Goal: Navigation & Orientation: Find specific page/section

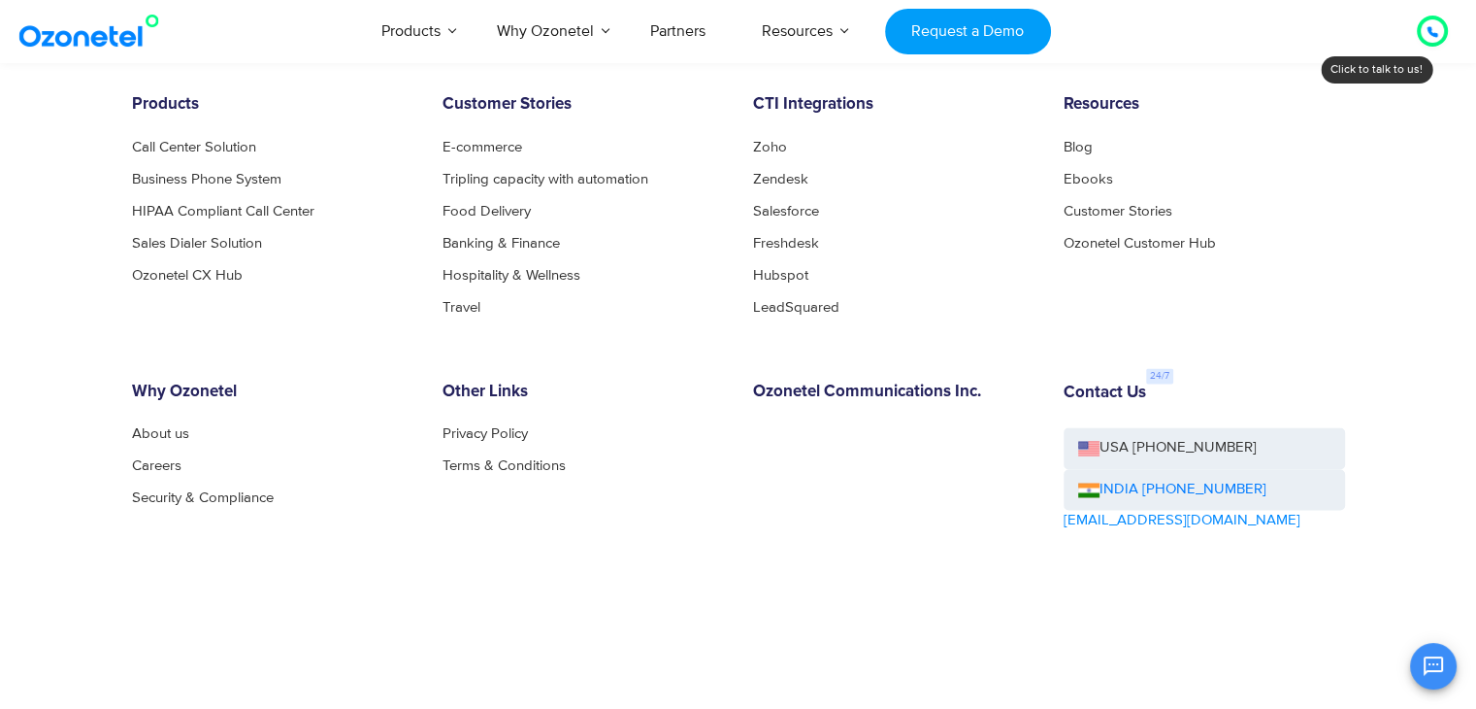
scroll to position [3182, 0]
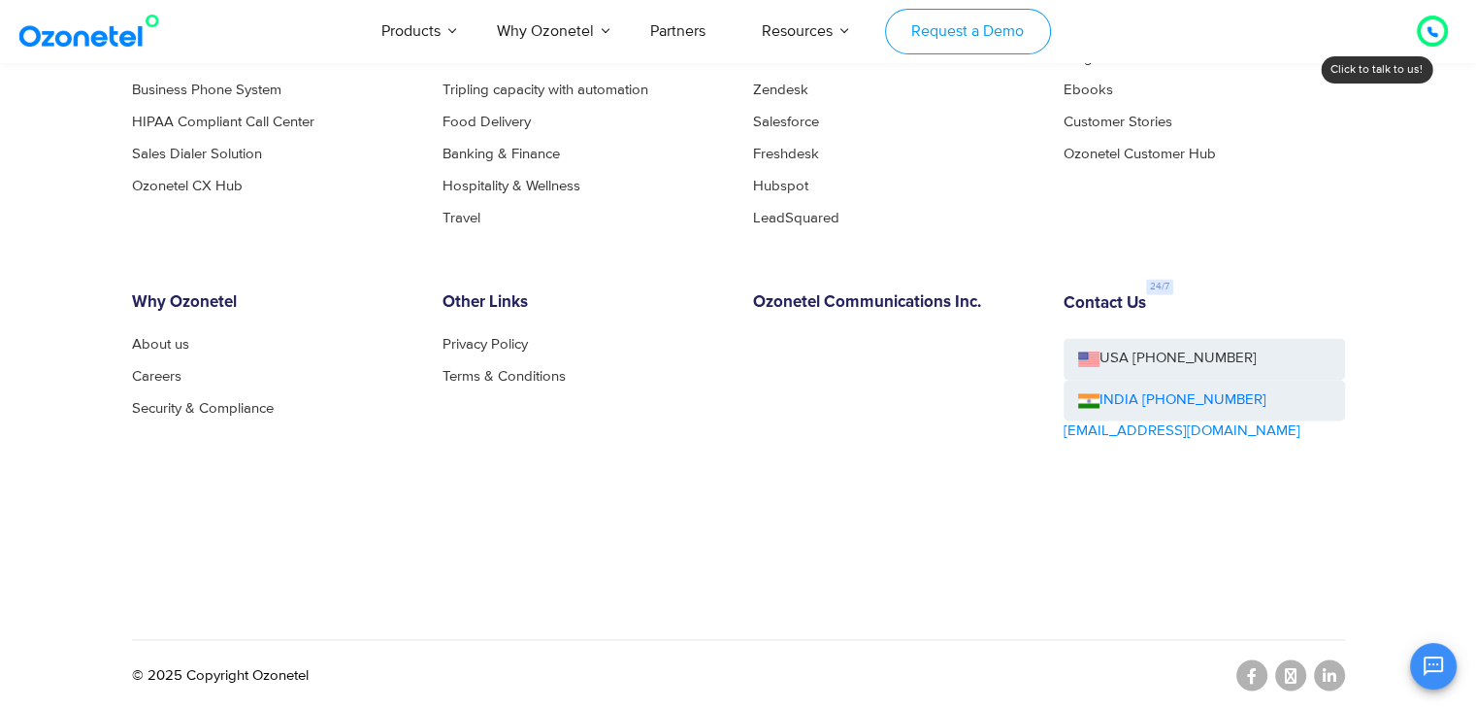
click at [936, 40] on link "Request a Demo" at bounding box center [968, 32] width 166 height 46
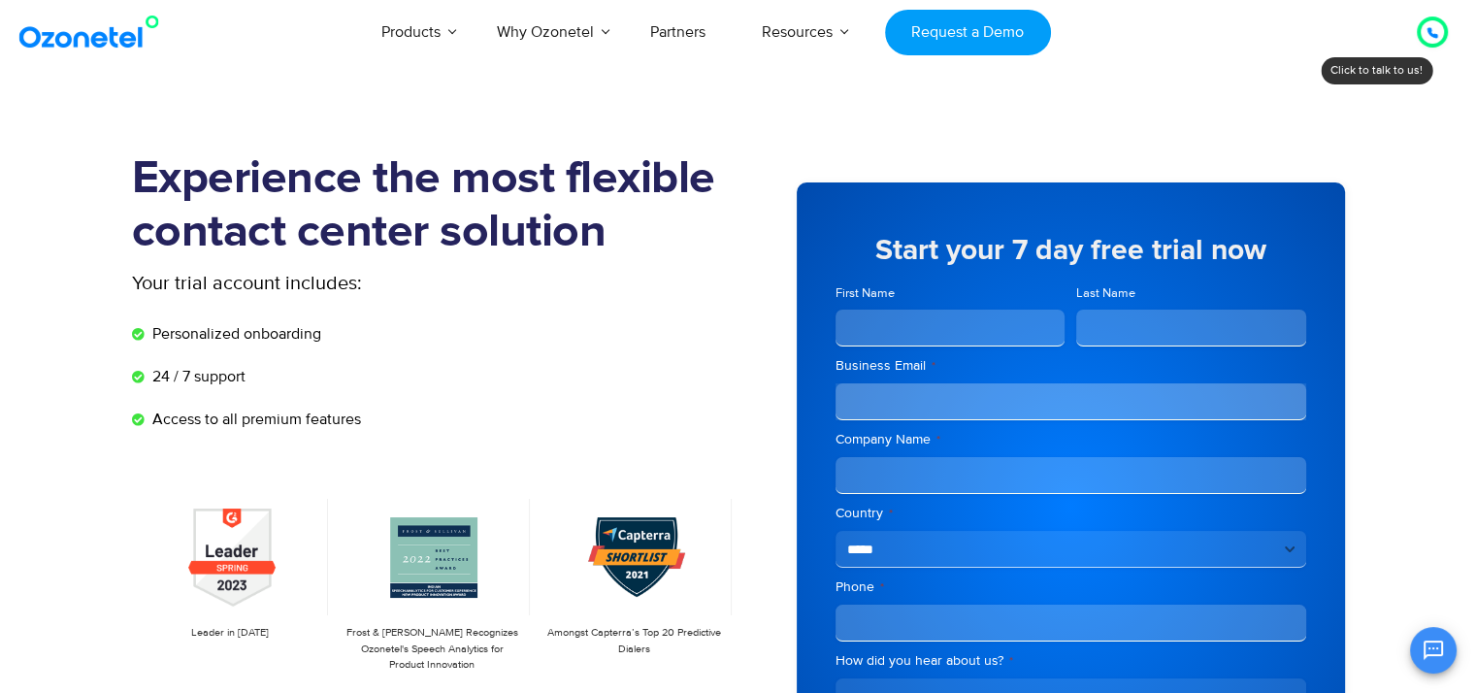
click at [1437, 36] on icon at bounding box center [1433, 33] width 10 height 10
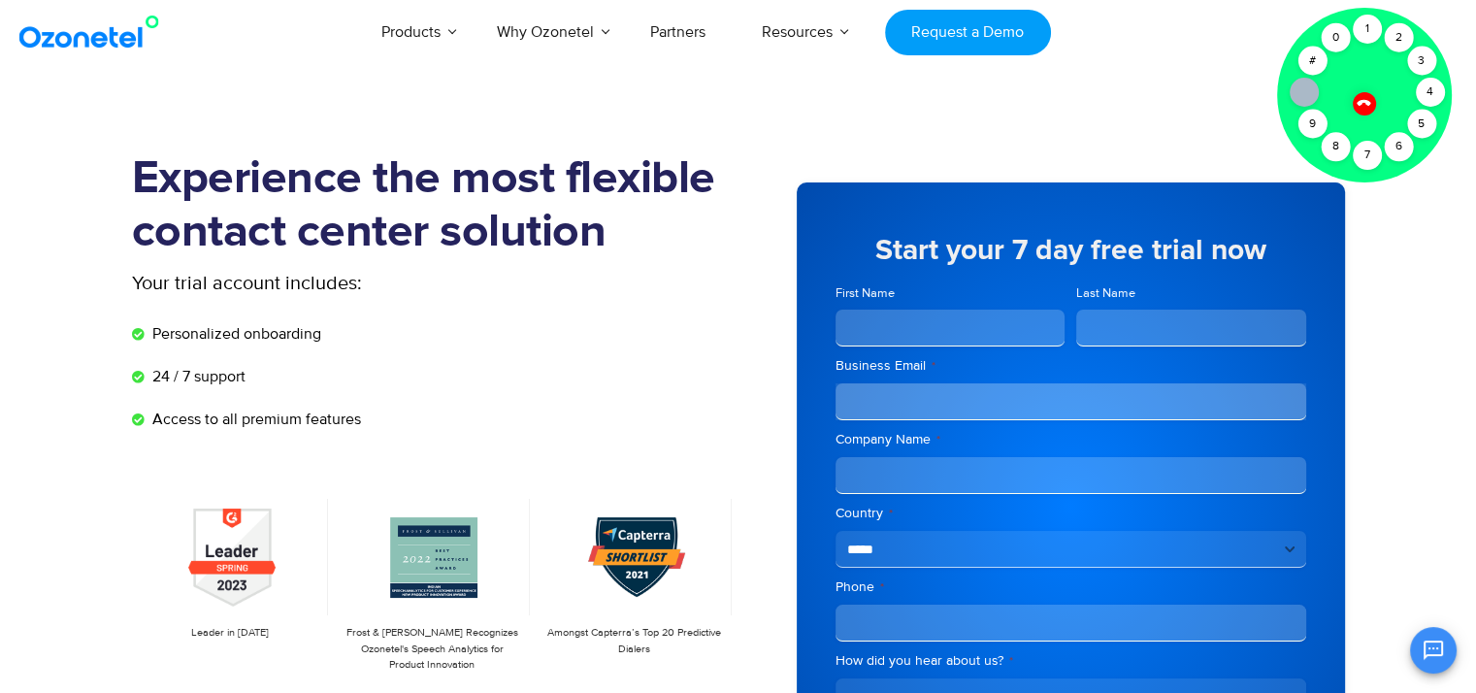
click at [1178, 63] on div "Products AI & CX Voice AI Agents Agent Assist Voice of Customer Quality Audits …" at bounding box center [859, 32] width 1207 height 64
click at [1390, 30] on div "2" at bounding box center [1398, 37] width 29 height 29
click at [1374, 30] on div "1" at bounding box center [1367, 29] width 29 height 29
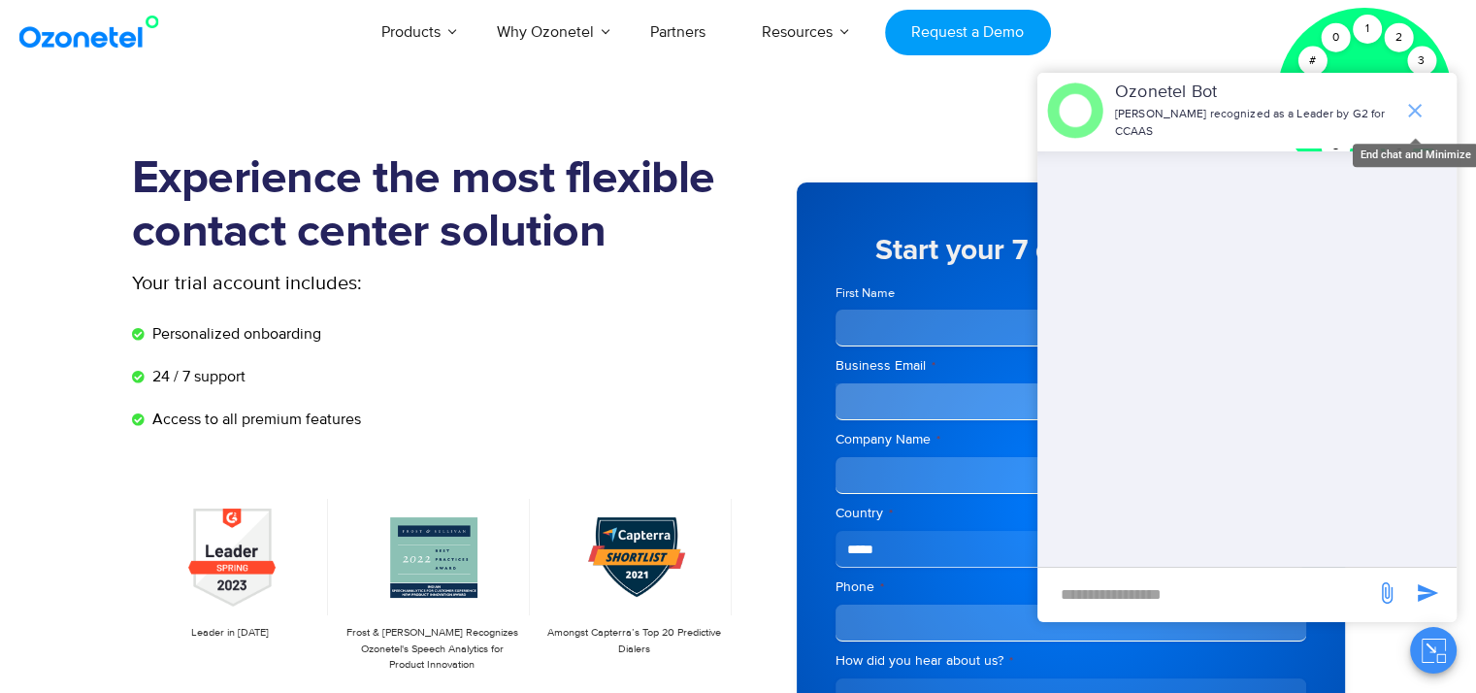
click at [1417, 101] on icon "end chat or minimize" at bounding box center [1415, 110] width 23 height 23
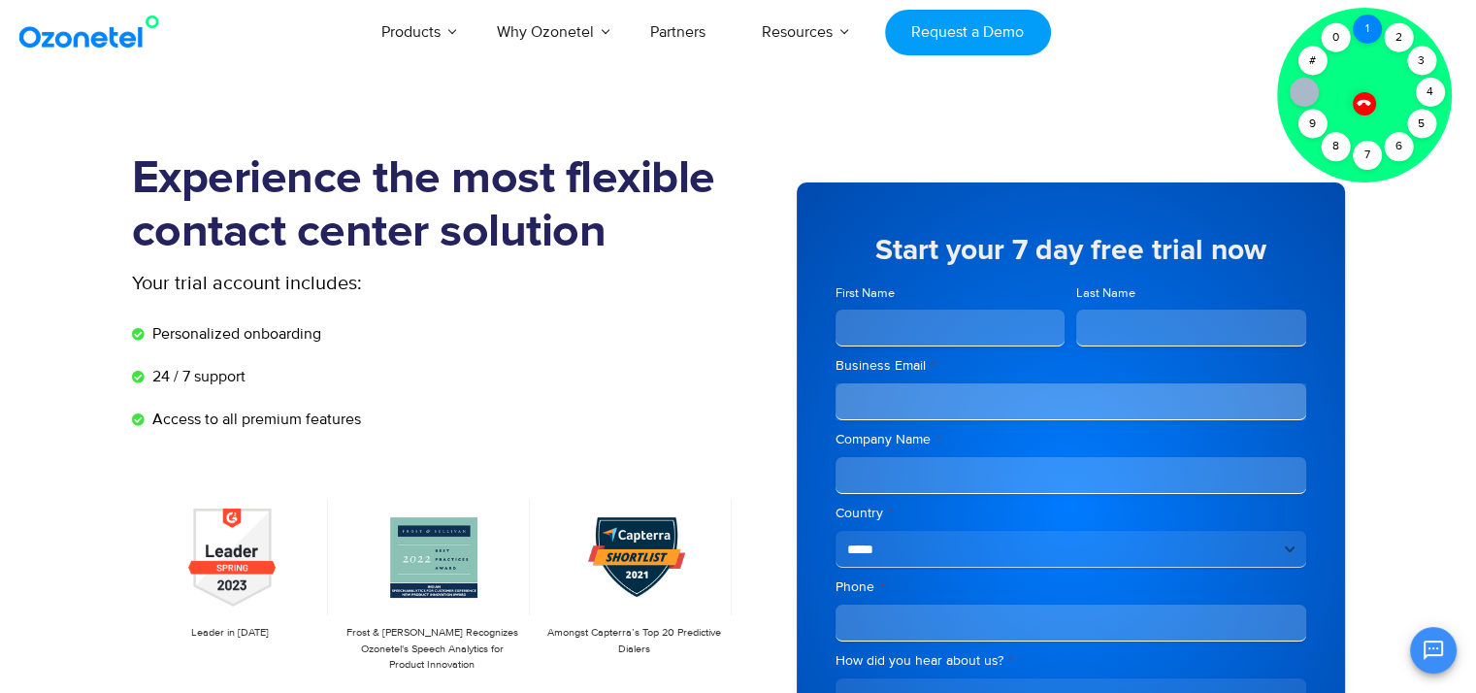
click at [1360, 19] on div "1" at bounding box center [1367, 29] width 29 height 29
click at [1360, 105] on icon at bounding box center [1364, 102] width 17 height 17
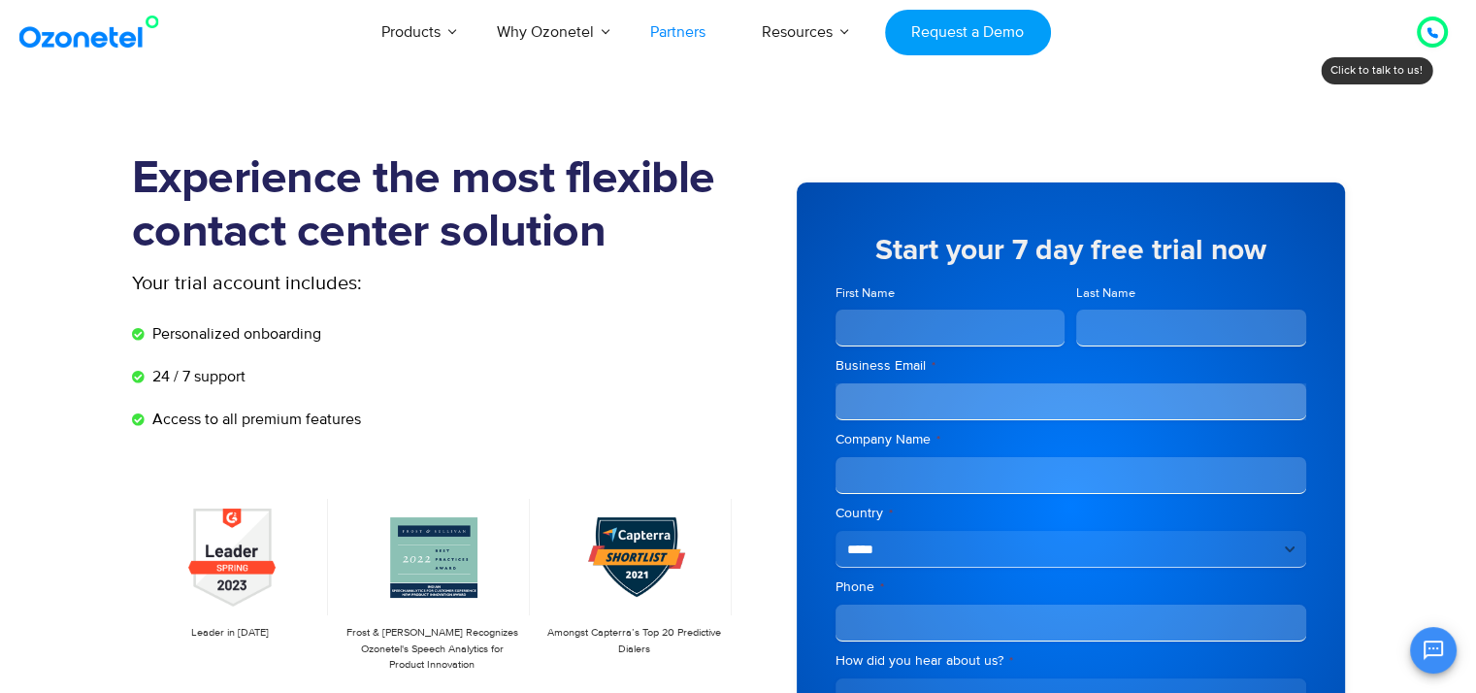
click at [706, 32] on link "Partners" at bounding box center [678, 32] width 112 height 64
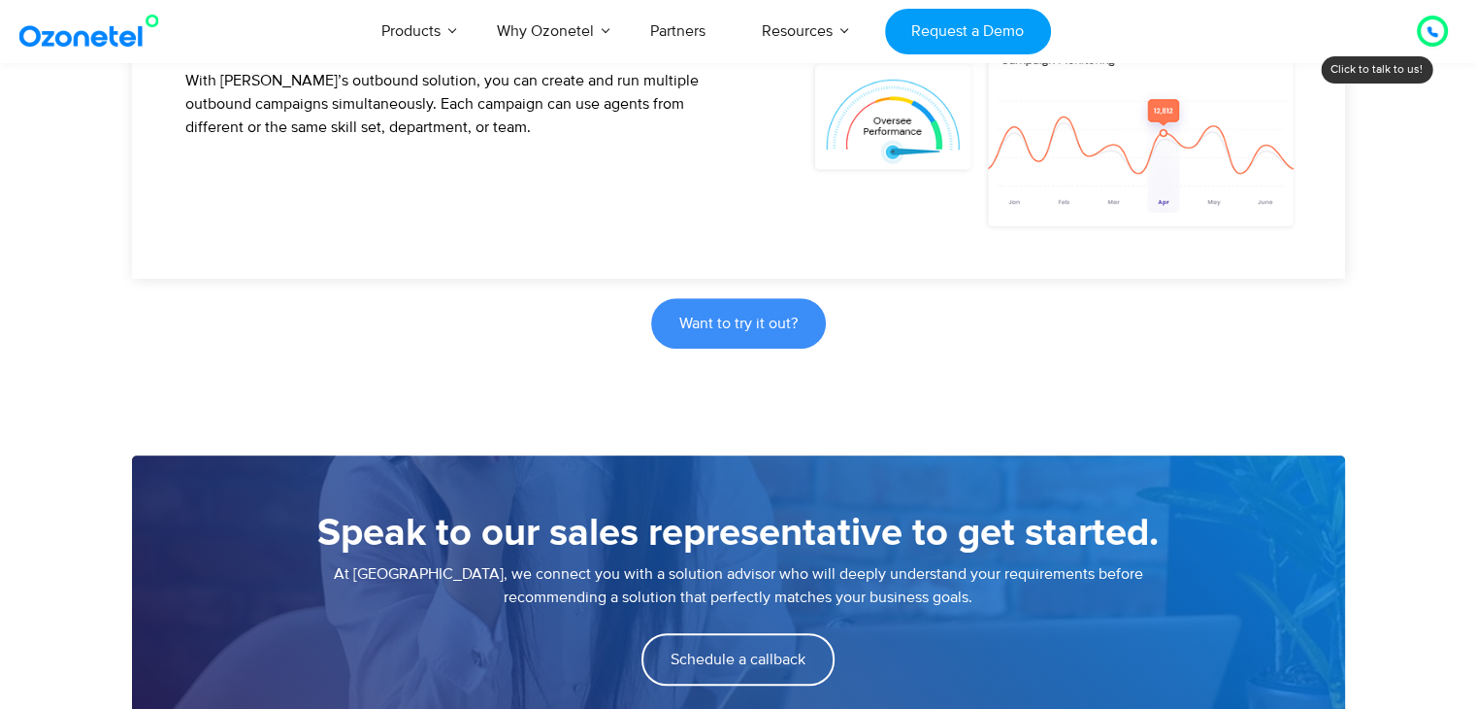
scroll to position [1249, 0]
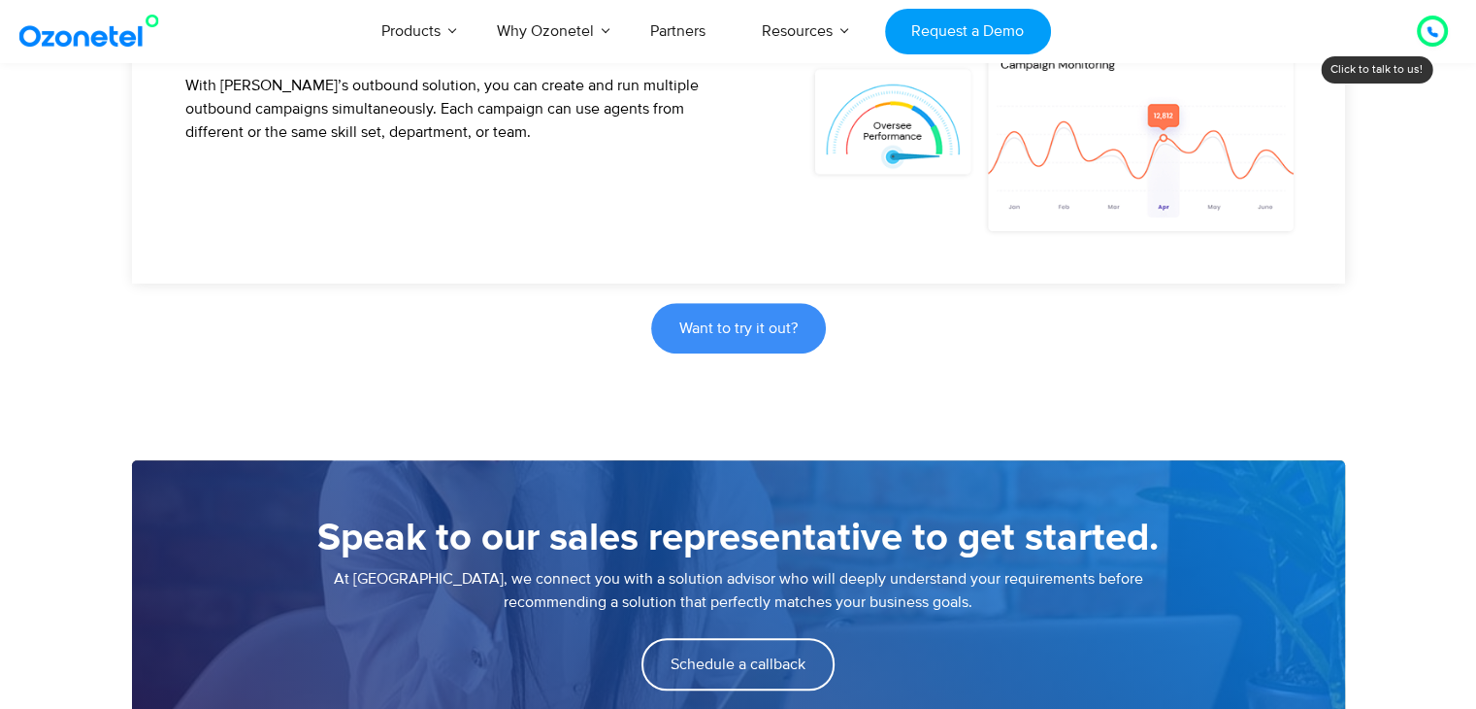
click at [1431, 32] on icon at bounding box center [1433, 32] width 10 height 10
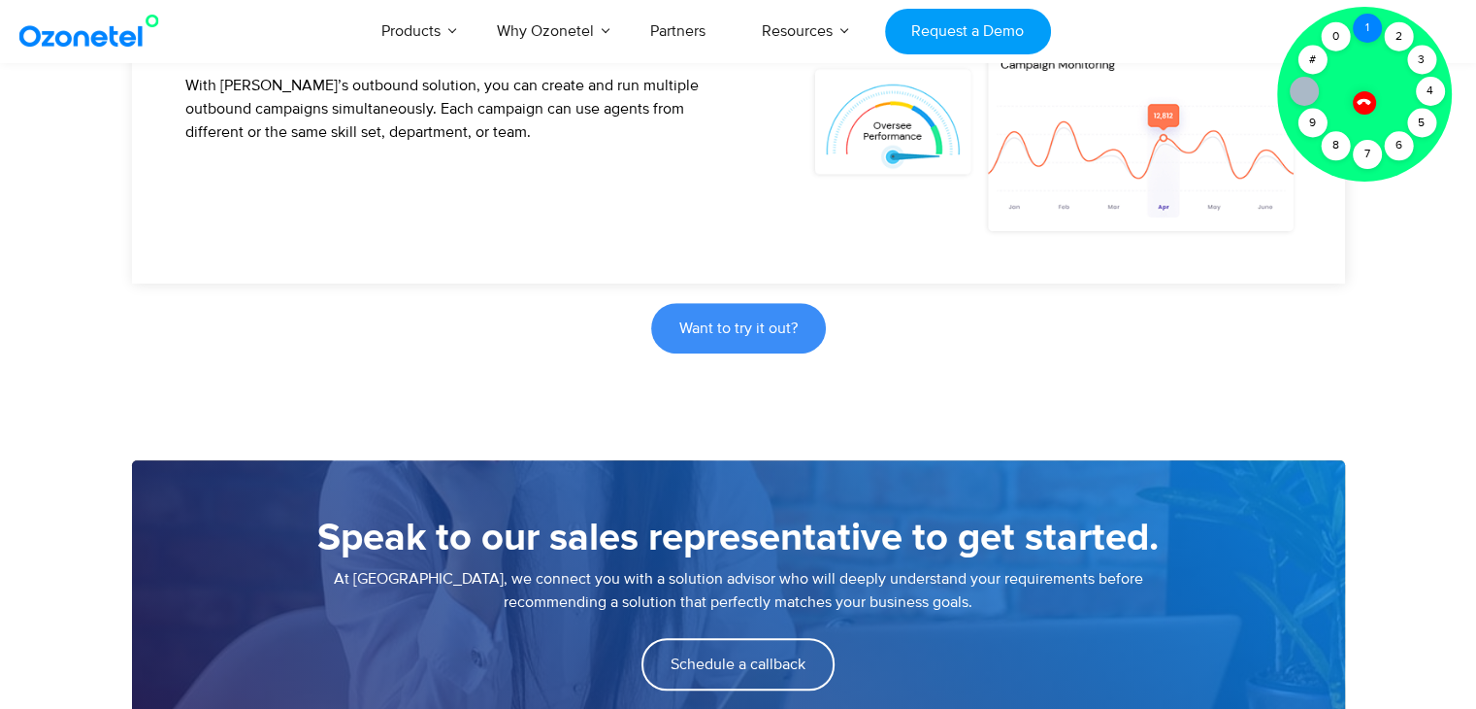
click at [1371, 28] on div "1" at bounding box center [1367, 28] width 29 height 29
click at [1361, 96] on icon at bounding box center [1364, 101] width 17 height 17
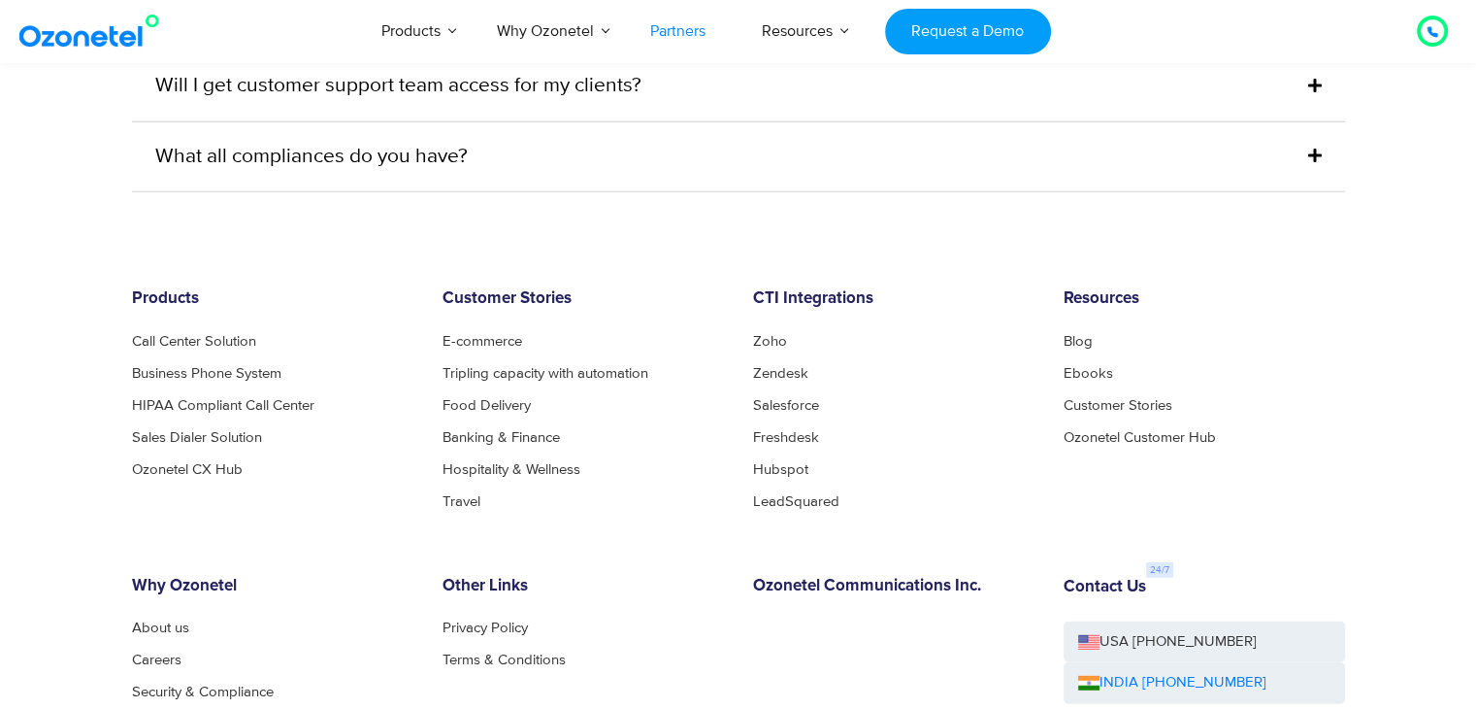
scroll to position [5261, 0]
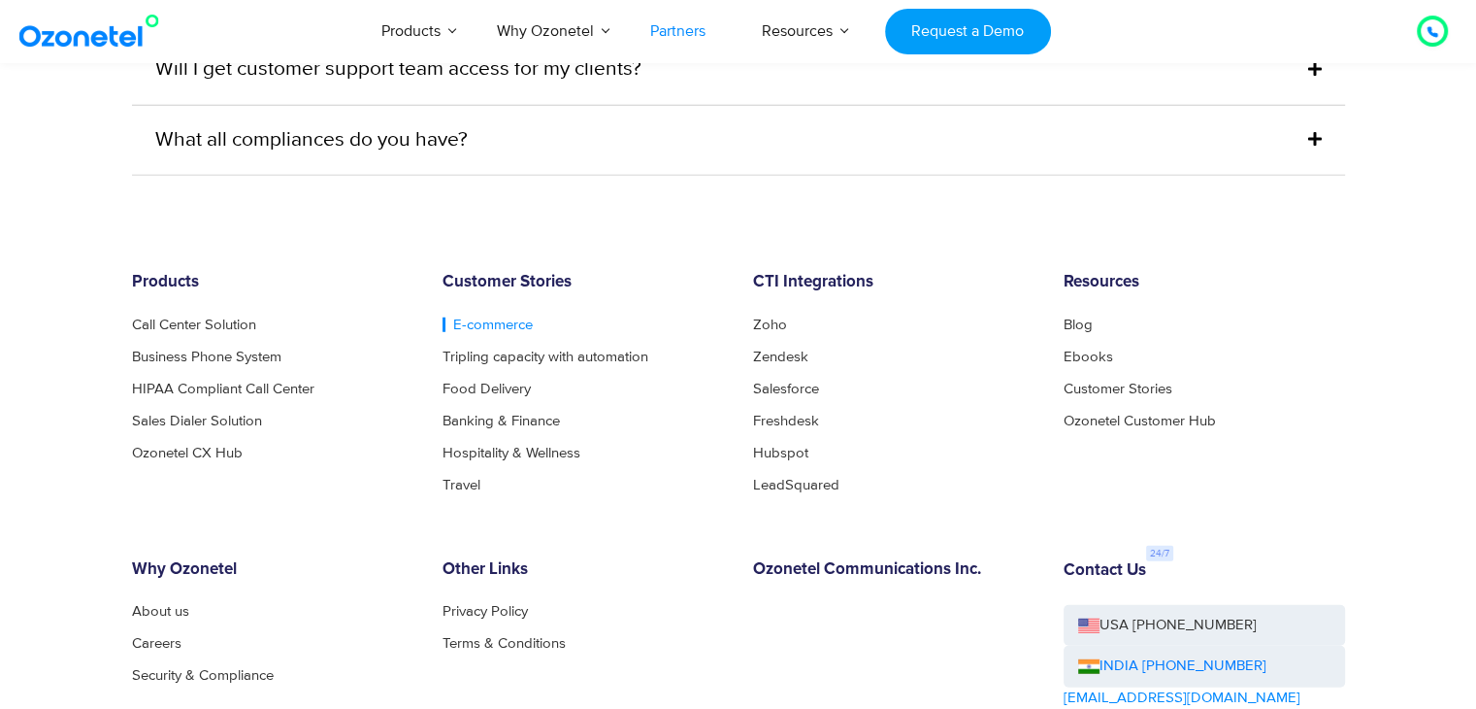
click at [490, 317] on link "E-commerce" at bounding box center [488, 324] width 90 height 15
